Goal: Transaction & Acquisition: Book appointment/travel/reservation

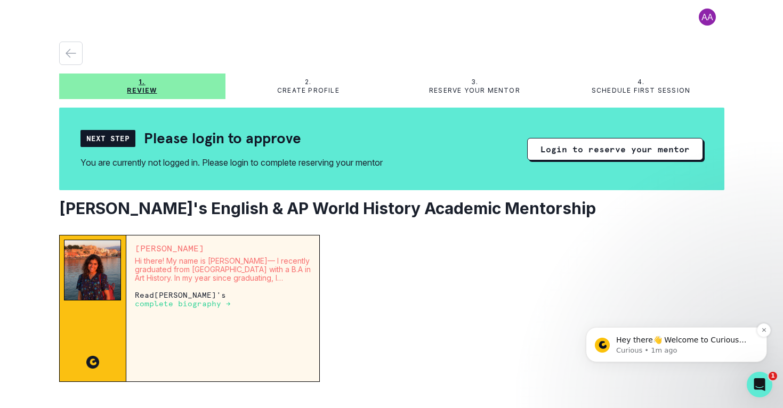
click at [641, 352] on p "Curious • 1m ago" at bounding box center [685, 351] width 138 height 10
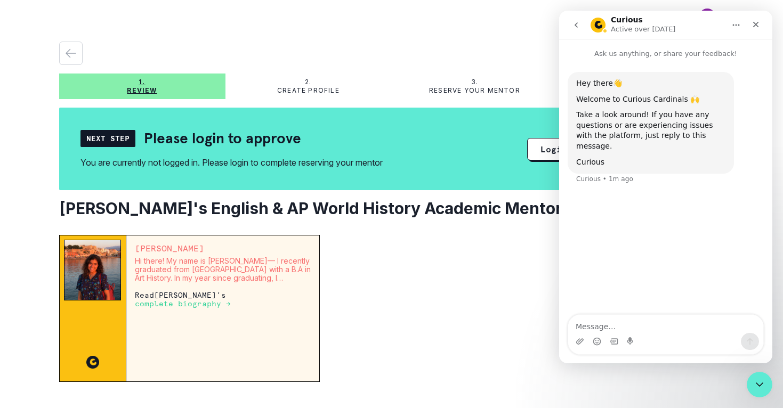
click at [600, 329] on textarea "Message…" at bounding box center [665, 324] width 195 height 18
type textarea "Hi"
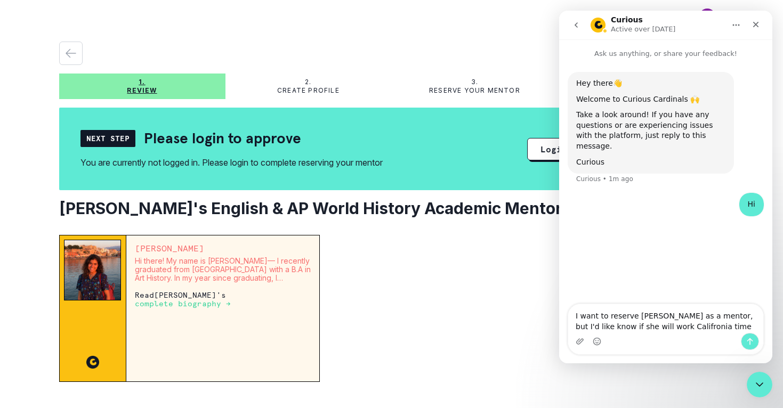
click at [648, 326] on textarea "I want to reserve [PERSON_NAME] as a mentor, but I'd like know if she will work…" at bounding box center [665, 318] width 195 height 29
drag, startPoint x: 712, startPoint y: 328, endPoint x: 660, endPoint y: 327, distance: 52.8
click at [659, 327] on textarea "I want to reserve [PERSON_NAME] as a mentor, but I'd like know if she will work…" at bounding box center [665, 313] width 195 height 39
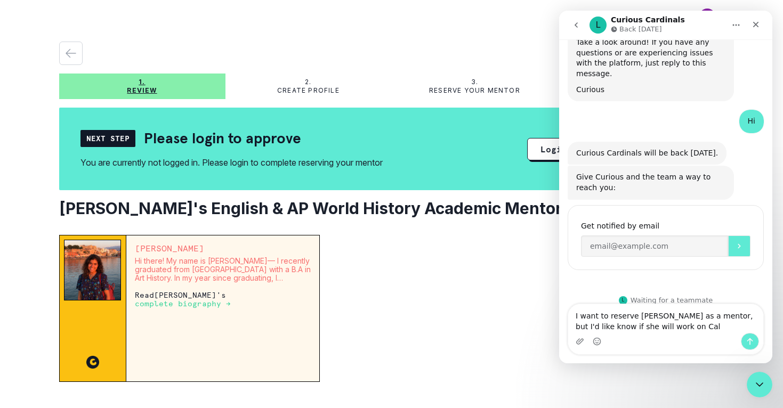
scroll to position [74, 0]
drag, startPoint x: 674, startPoint y: 327, endPoint x: 577, endPoint y: 313, distance: 97.9
click at [577, 313] on textarea "I want to reserve [PERSON_NAME] as a mentor, but I'd like know if she will work…" at bounding box center [665, 318] width 195 height 29
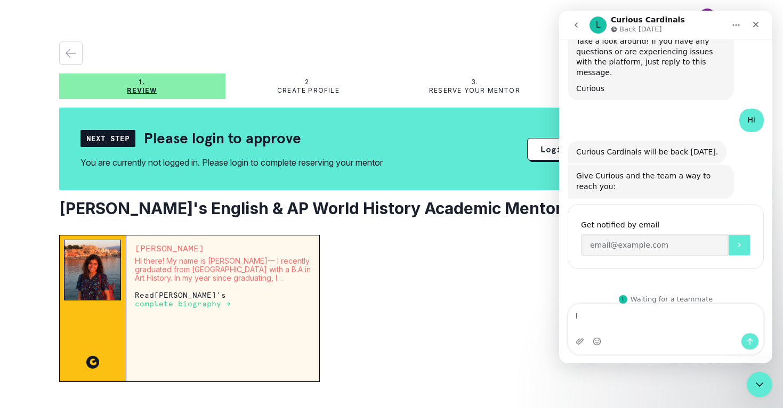
scroll to position [63, 0]
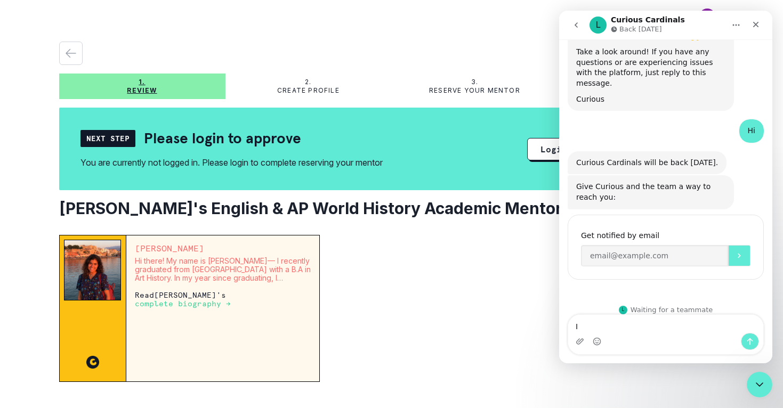
type textarea "I"
click at [512, 283] on div at bounding box center [526, 308] width 396 height 147
click at [581, 326] on textarea "I" at bounding box center [665, 324] width 195 height 18
click at [756, 22] on icon "Close" at bounding box center [756, 24] width 9 height 9
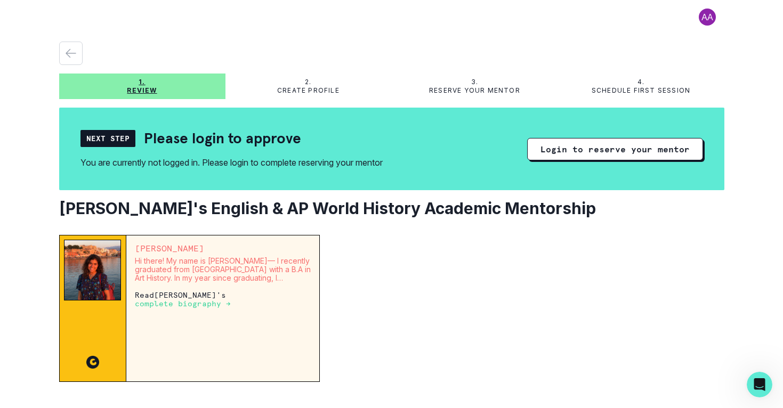
click at [105, 144] on div "Next Step" at bounding box center [108, 138] width 55 height 17
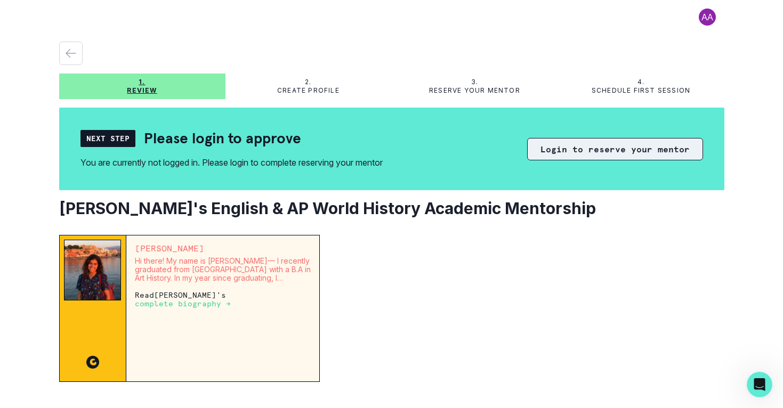
click at [609, 146] on button "Login to reserve your mentor" at bounding box center [615, 149] width 176 height 22
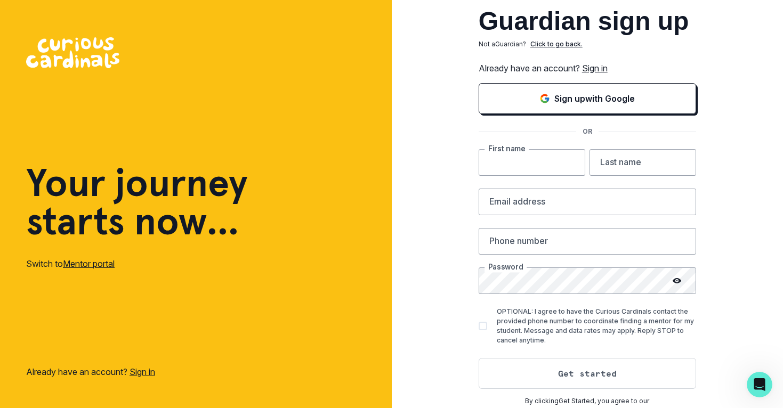
click at [533, 162] on input "text" at bounding box center [532, 162] width 107 height 27
type input "[PERSON_NAME]"
click at [630, 165] on input "text" at bounding box center [643, 162] width 107 height 27
type input "[PERSON_NAME]"
click at [550, 205] on input "email" at bounding box center [588, 202] width 218 height 27
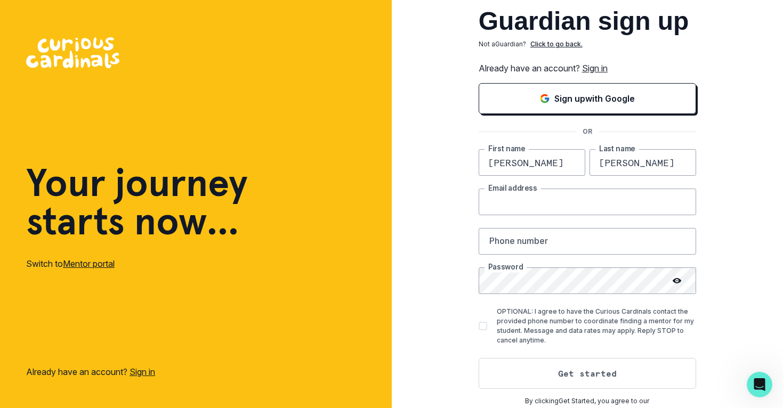
type input "[EMAIL_ADDRESS][DOMAIN_NAME]"
click at [529, 244] on input "text" at bounding box center [588, 241] width 218 height 27
type input "6502556224"
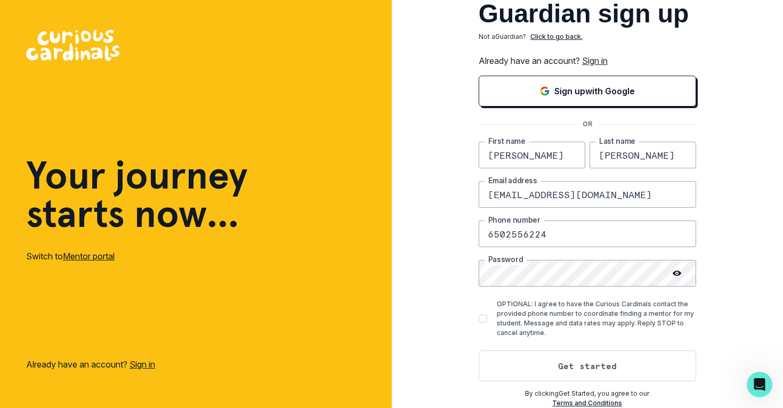
click at [485, 319] on span at bounding box center [483, 319] width 9 height 9
click at [479, 319] on input "OPTIONAL: I agree to have the Curious Cardinals contact the provided phone numb…" at bounding box center [478, 319] width 1 height 1
checkbox input "true"
click at [588, 367] on button "Get started" at bounding box center [588, 366] width 218 height 31
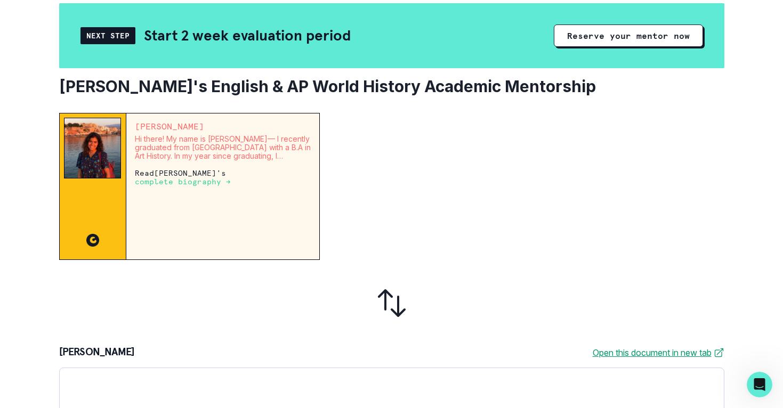
scroll to position [45, 0]
